Goal: Check status: Check status

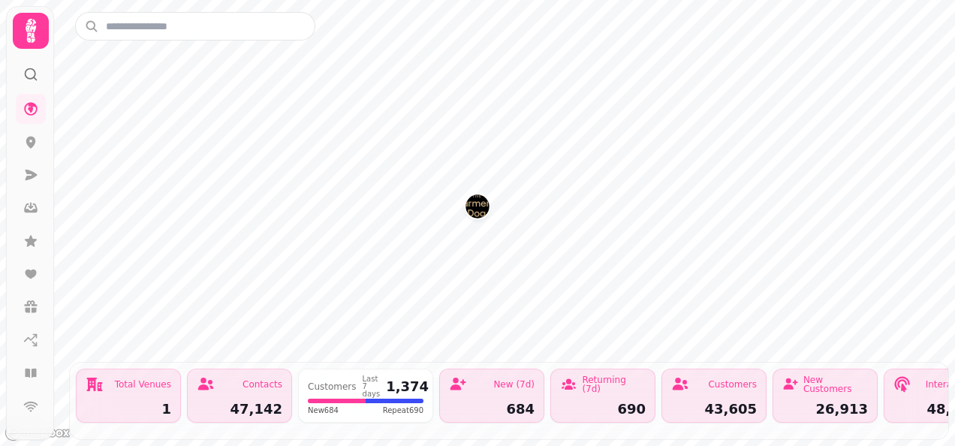
click at [471, 210] on img "The Farmers Dog" at bounding box center [476, 205] width 23 height 23
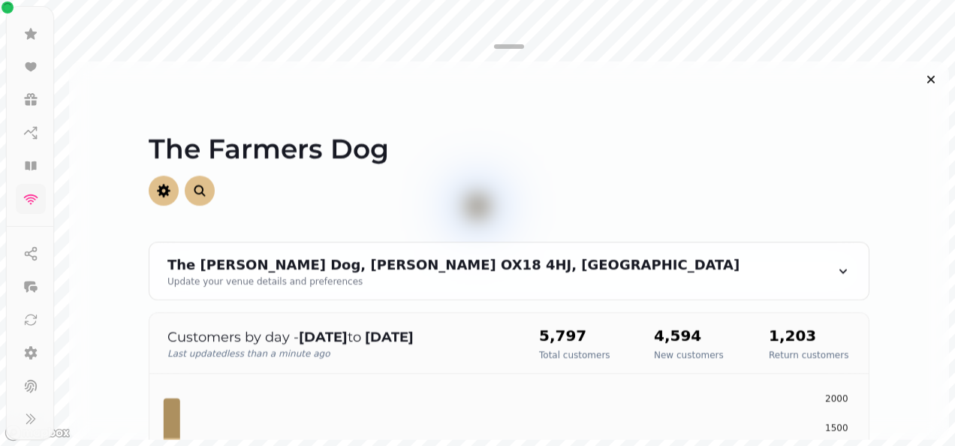
scroll to position [207, 0]
click at [32, 384] on icon at bounding box center [30, 385] width 15 height 15
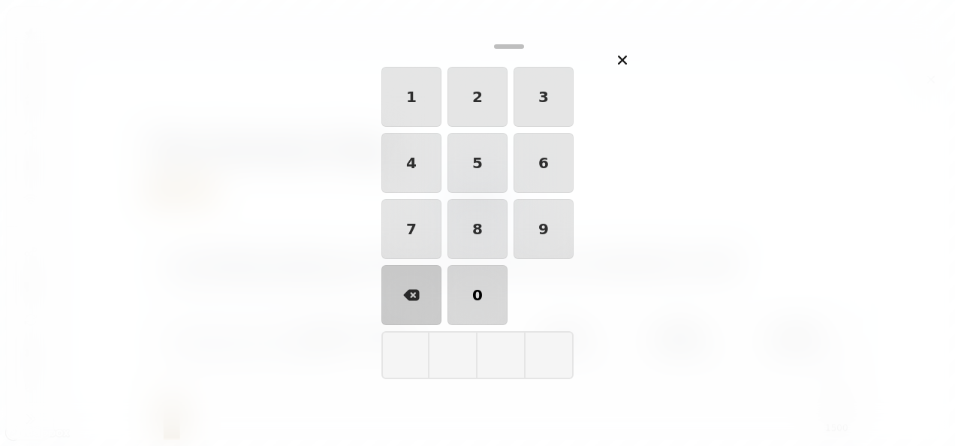
click at [476, 297] on button "0" at bounding box center [477, 295] width 60 height 60
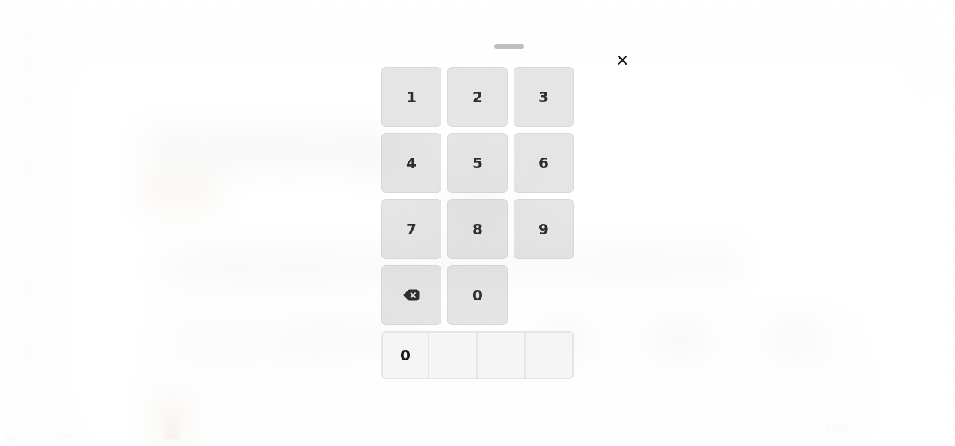
click at [486, 194] on div "1 2 3 4 5 6 7 8 9 0" at bounding box center [477, 196] width 192 height 258
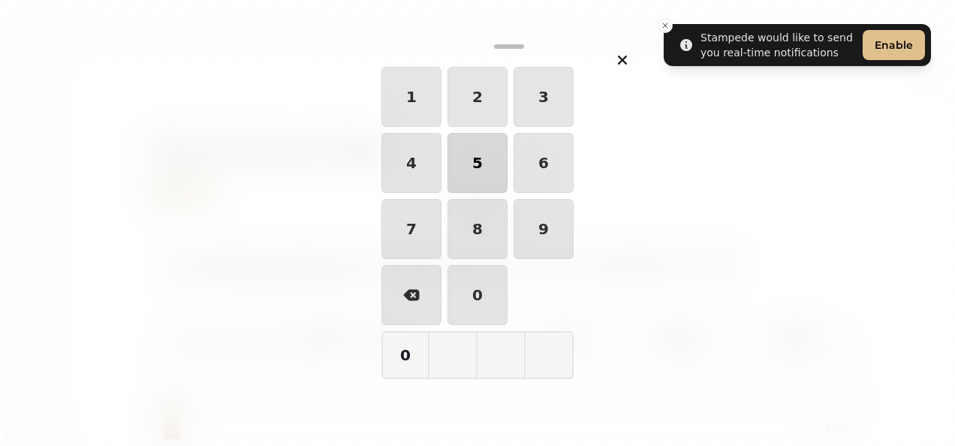
click at [481, 162] on button "5" at bounding box center [477, 163] width 60 height 60
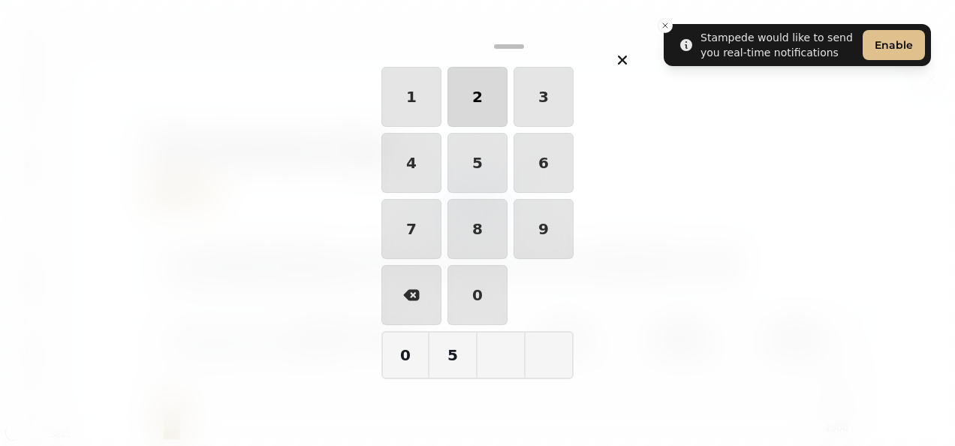
click at [471, 104] on button "2" at bounding box center [477, 97] width 60 height 60
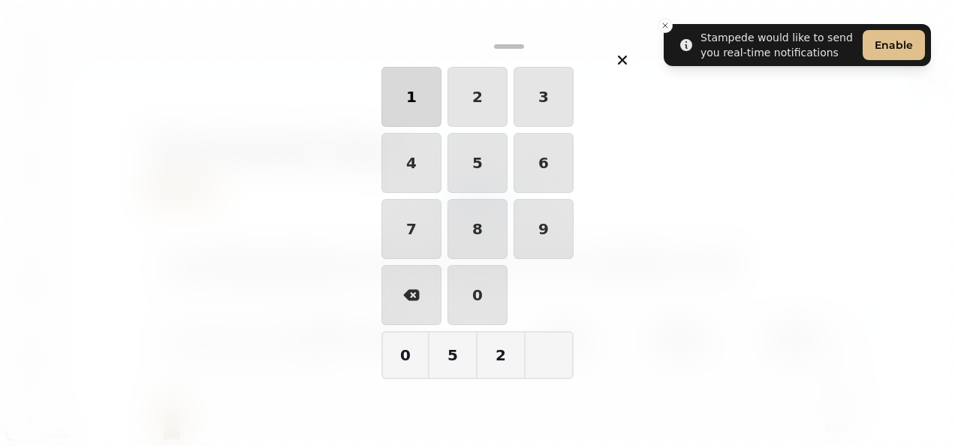
click at [423, 100] on button "1" at bounding box center [411, 97] width 60 height 60
type input "****"
